Goal: Navigation & Orientation: Find specific page/section

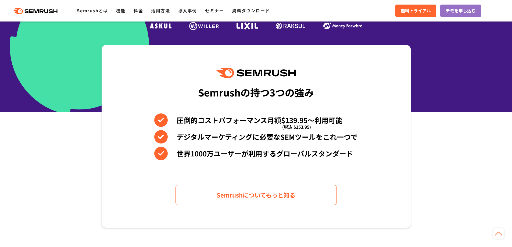
scroll to position [194, 0]
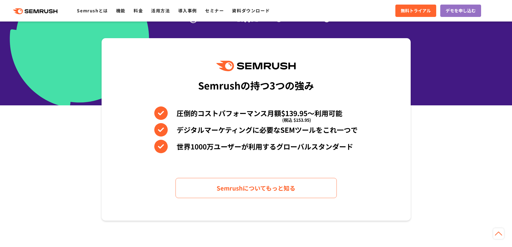
drag, startPoint x: 515, startPoint y: 18, endPoint x: 515, endPoint y: 40, distance: 22.0
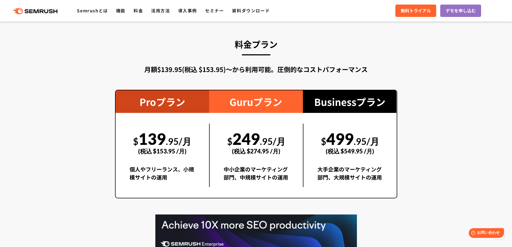
scroll to position [823, 0]
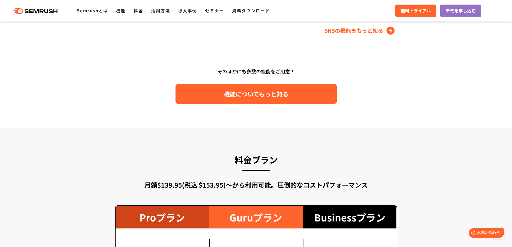
click at [301, 93] on link "機能についてもっと知る" at bounding box center [255, 94] width 161 height 20
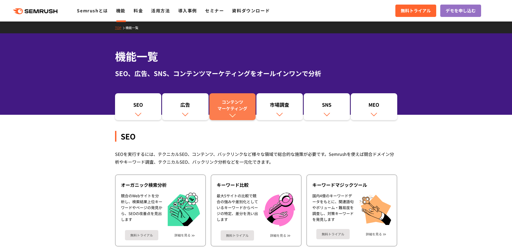
click at [239, 113] on link "コンテンツ マーケティング" at bounding box center [232, 106] width 46 height 27
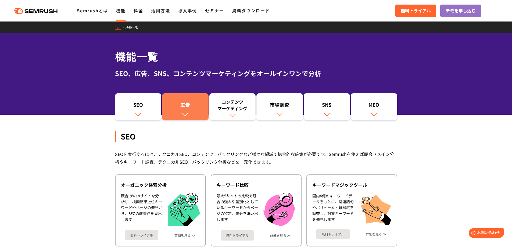
click at [196, 105] on div "広告" at bounding box center [185, 105] width 41 height 9
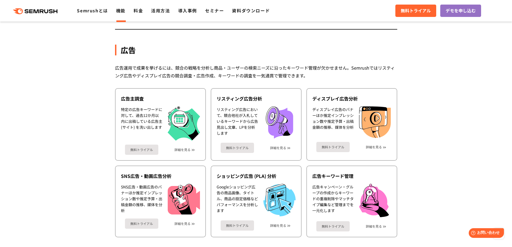
scroll to position [478, 0]
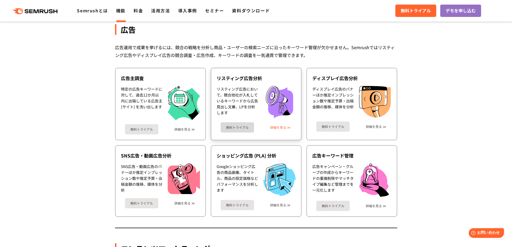
click at [284, 125] on link "詳細を見る" at bounding box center [278, 127] width 16 height 4
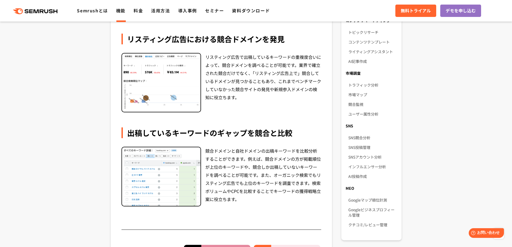
scroll to position [269, 0]
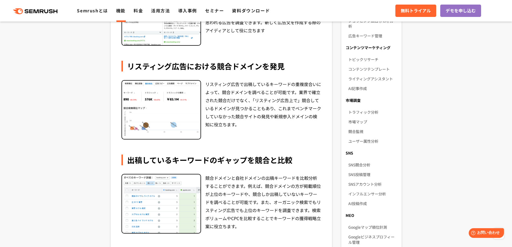
click at [122, 10] on link "機能" at bounding box center [120, 10] width 9 height 6
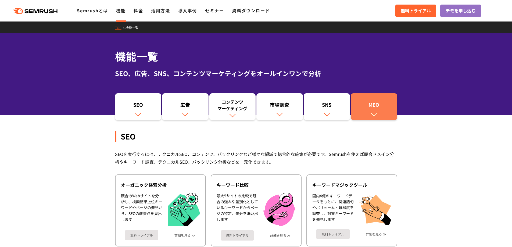
click at [378, 113] on link "MEO" at bounding box center [374, 106] width 46 height 27
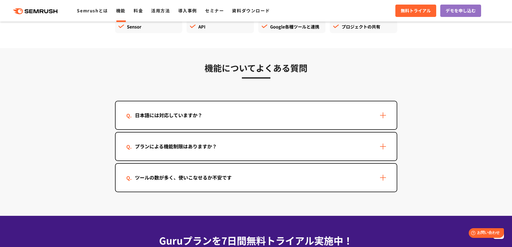
scroll to position [1589, 0]
